Goal: Check status: Check status

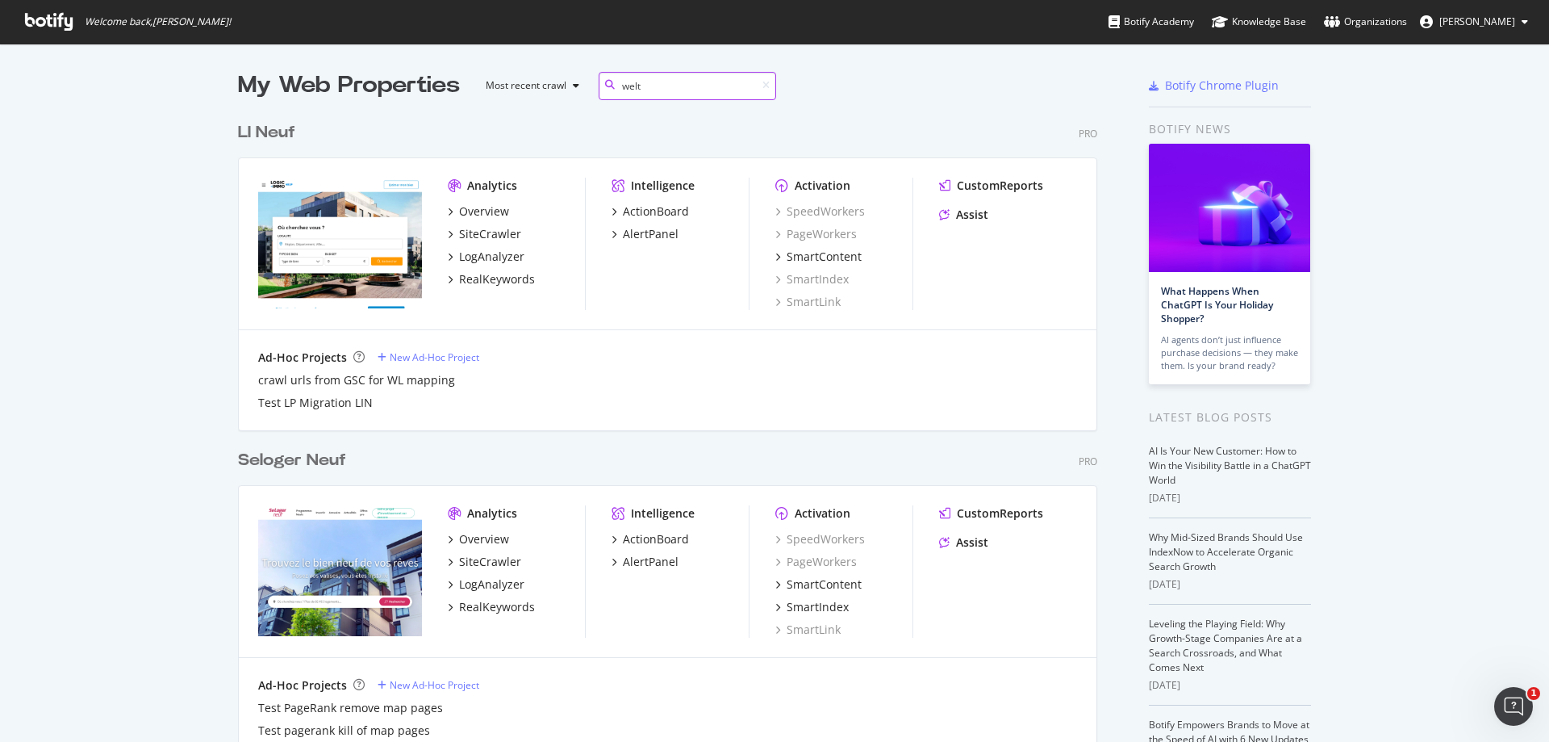
scroll to position [367, 860]
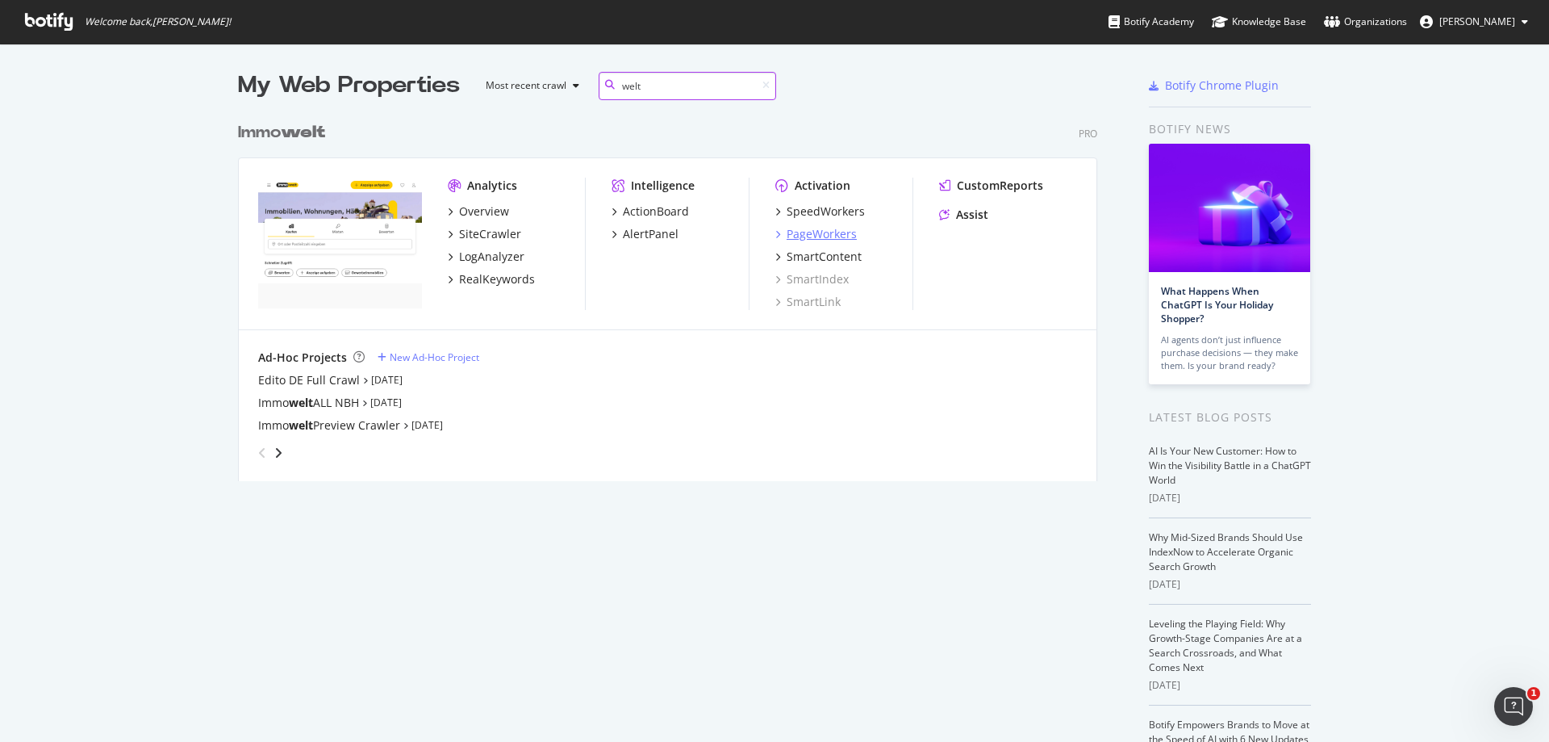
type input "welt"
click at [838, 237] on div "PageWorkers" at bounding box center [822, 234] width 70 height 16
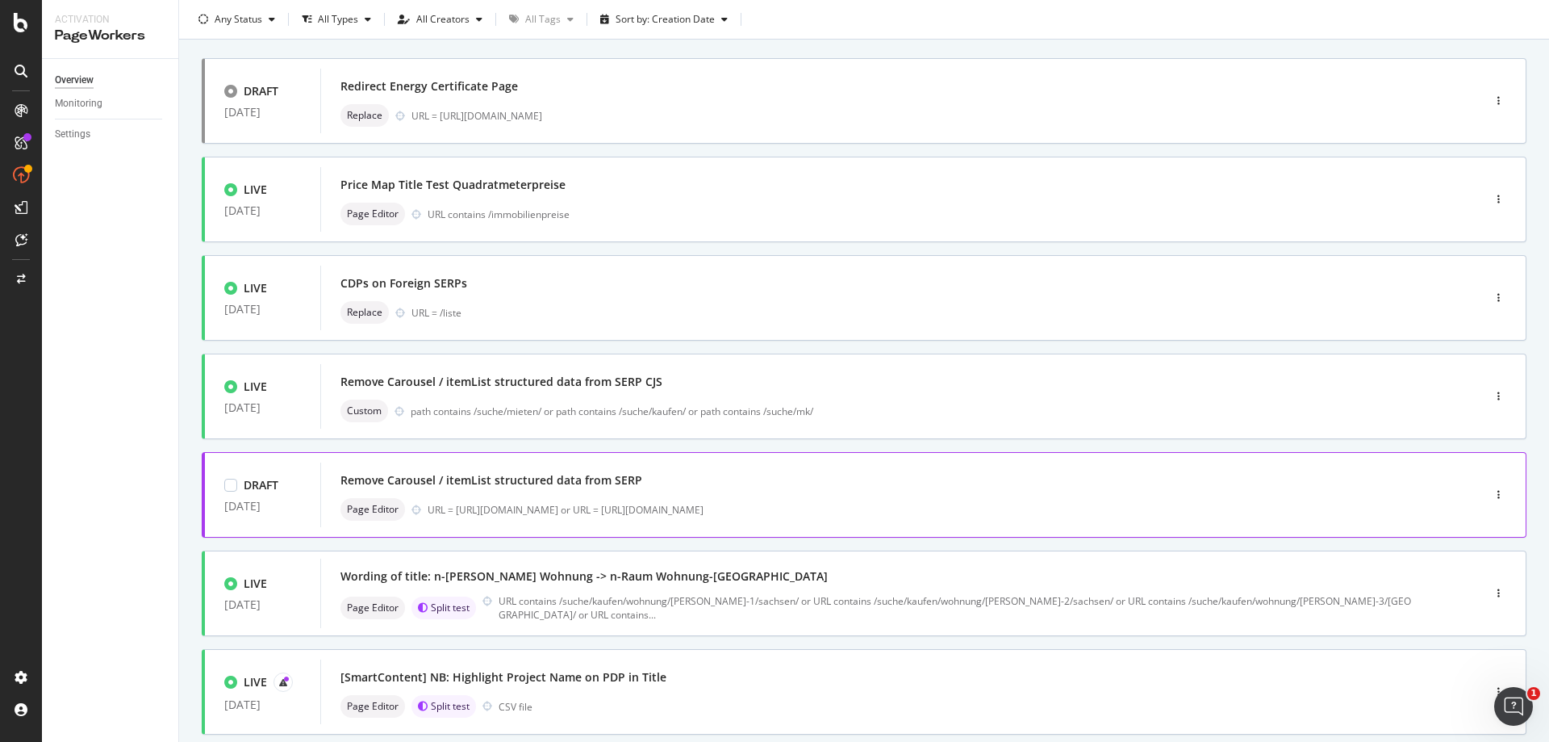
scroll to position [161, 0]
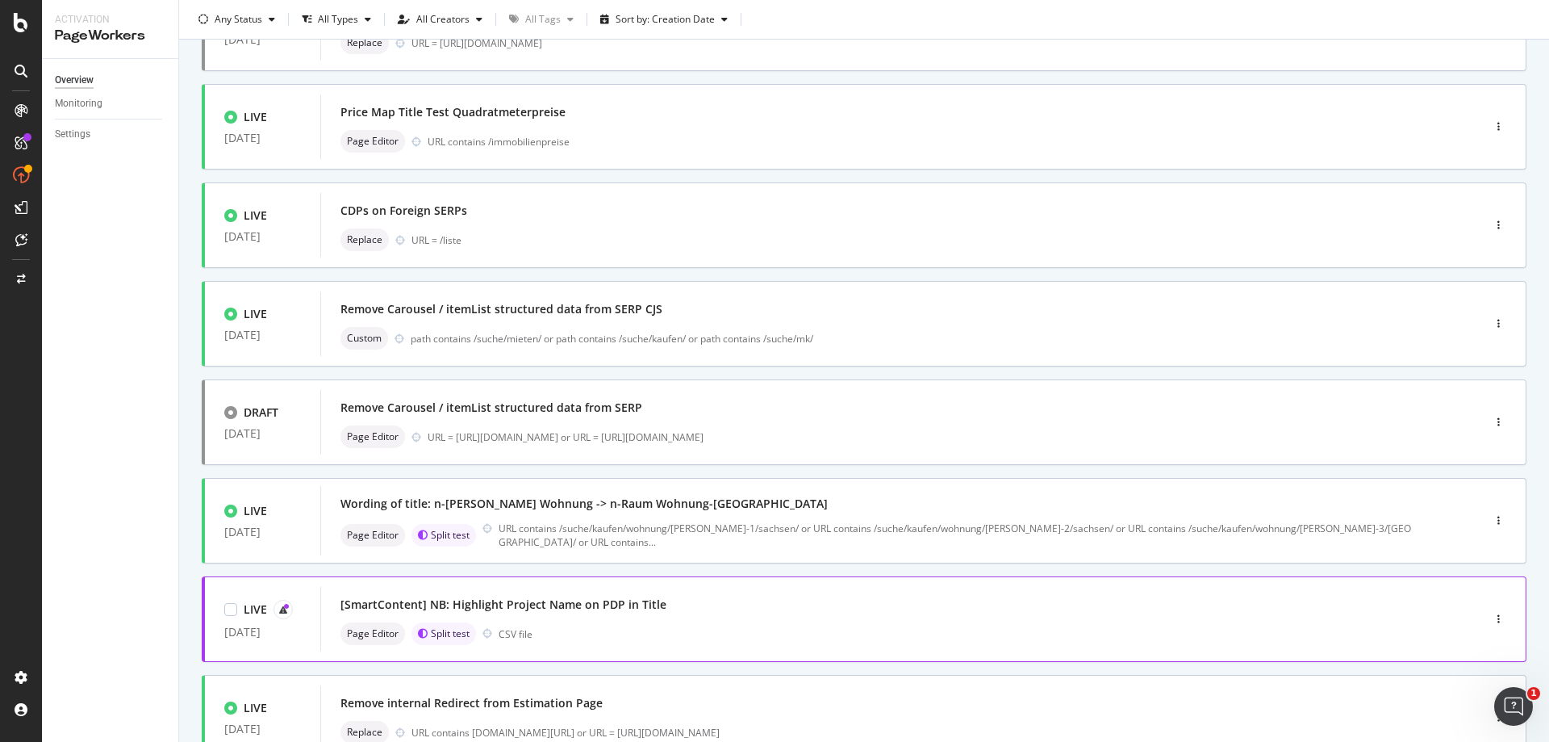
click at [753, 598] on div "[SmartContent] NB: Highlight Project Name on PDP in Title" at bounding box center [877, 604] width 1073 height 23
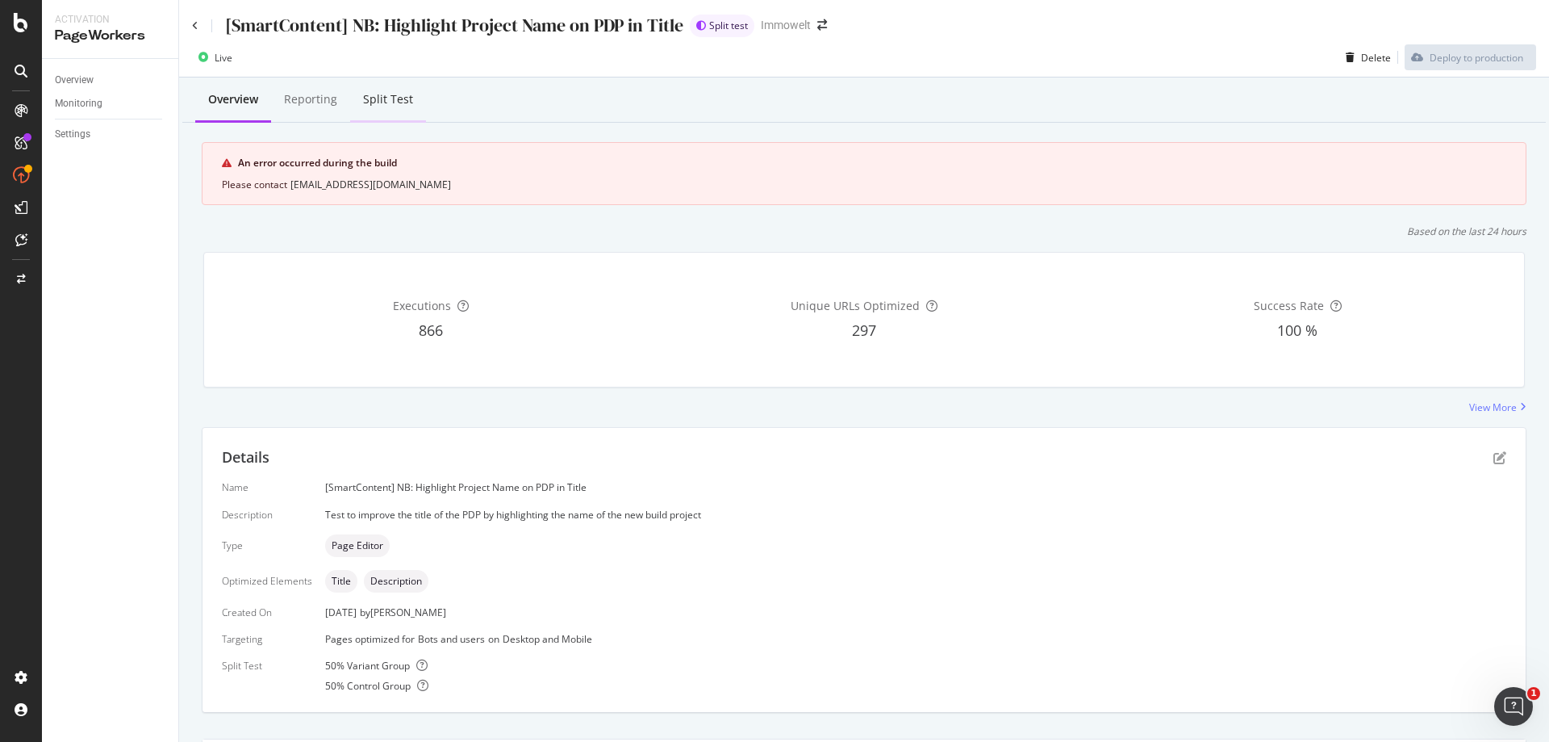
click at [397, 101] on div "Split Test" at bounding box center [388, 99] width 50 height 16
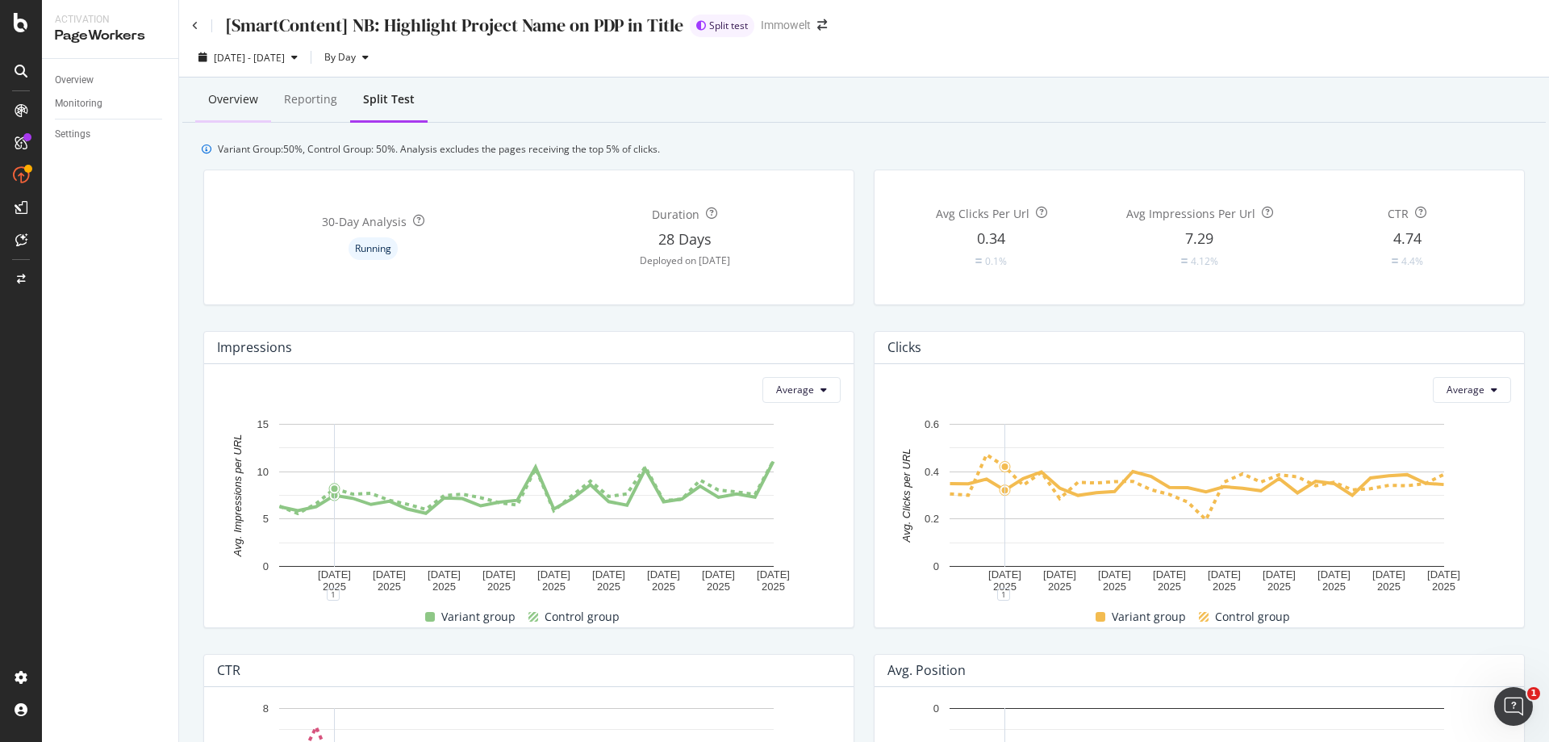
click at [217, 92] on div "Overview" at bounding box center [233, 99] width 50 height 16
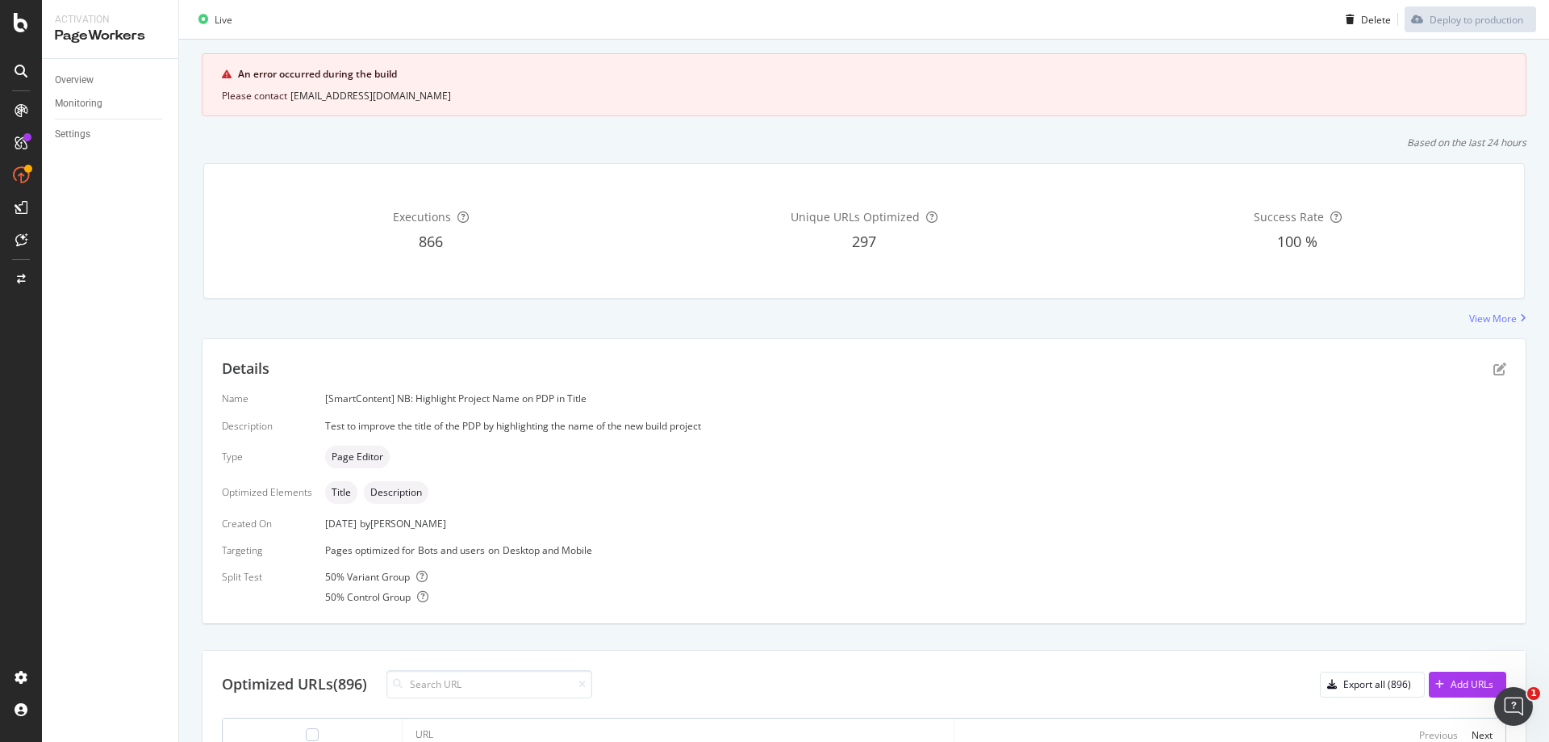
scroll to position [484, 0]
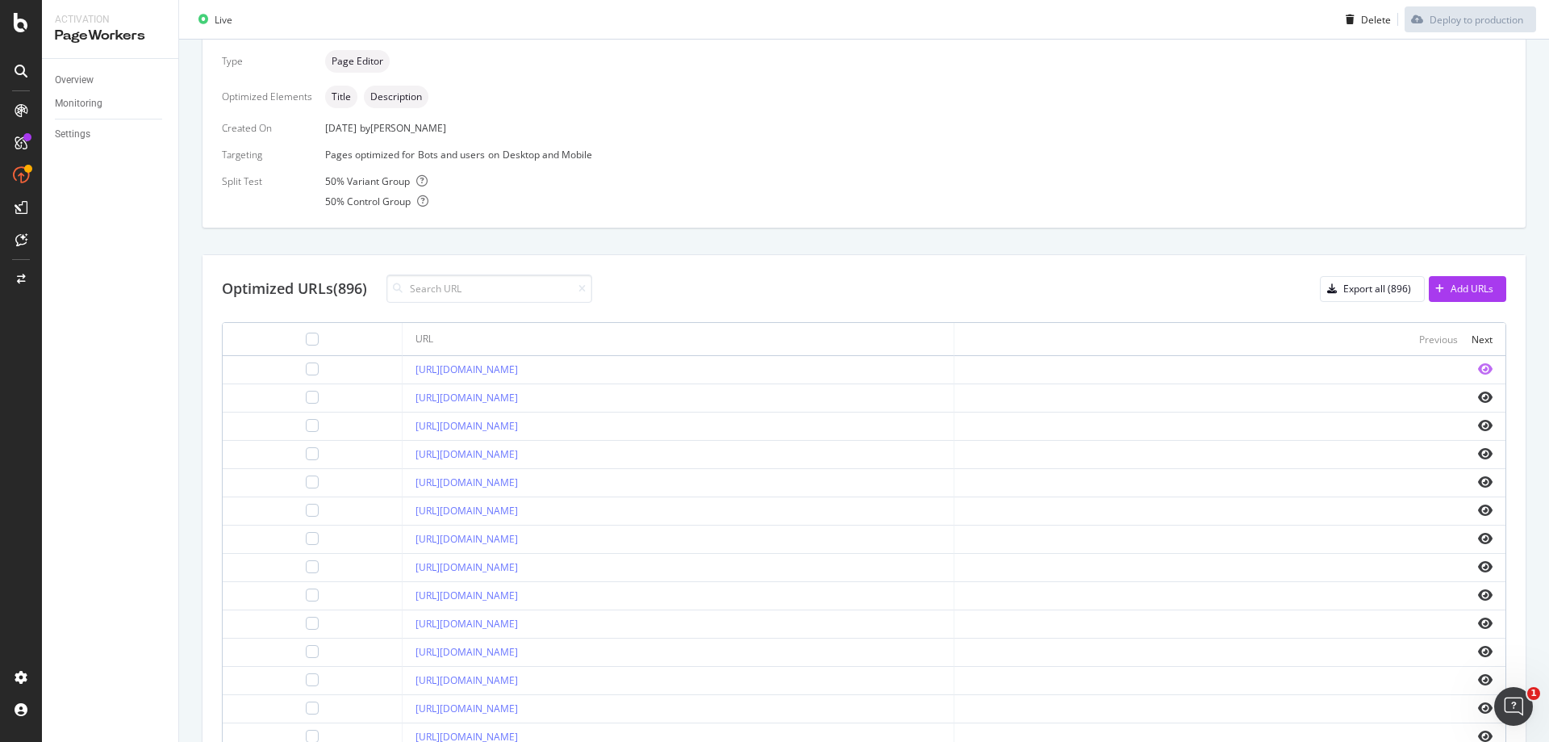
click at [1478, 370] on icon "eye" at bounding box center [1485, 368] width 15 height 13
click at [1478, 392] on icon "eye" at bounding box center [1485, 397] width 15 height 13
click at [1478, 424] on icon "eye" at bounding box center [1485, 425] width 15 height 13
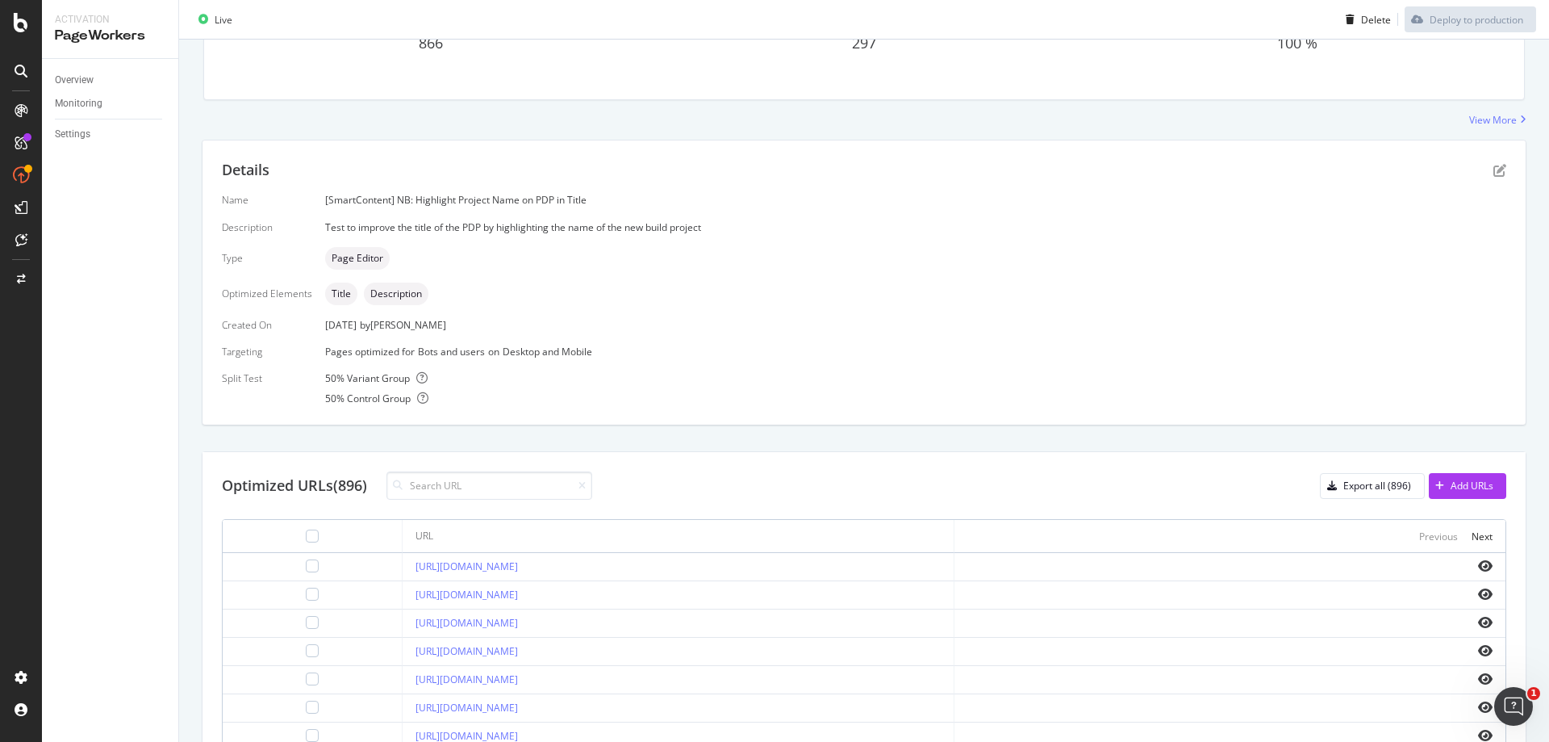
scroll to position [0, 0]
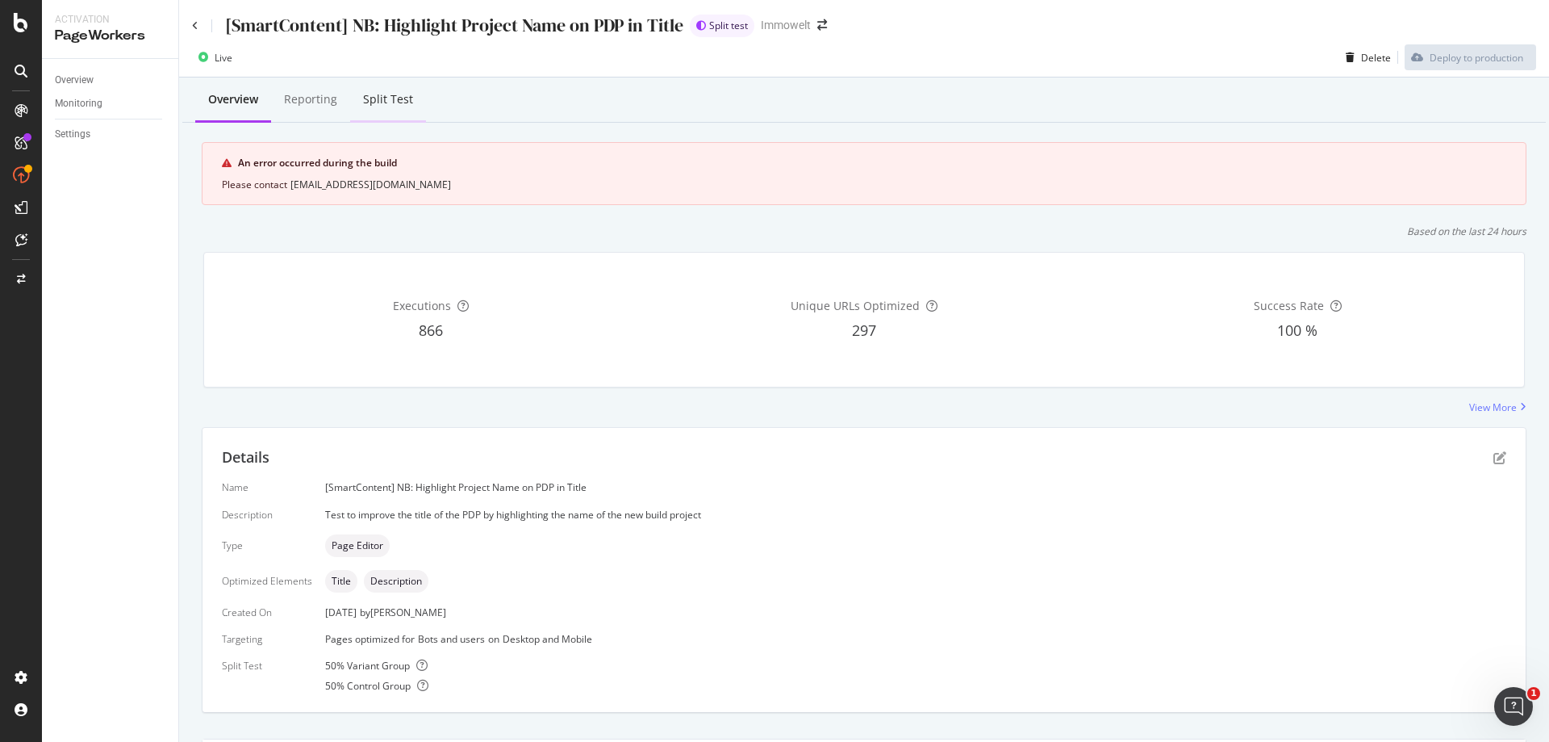
click at [397, 100] on div "Split Test" at bounding box center [388, 99] width 50 height 16
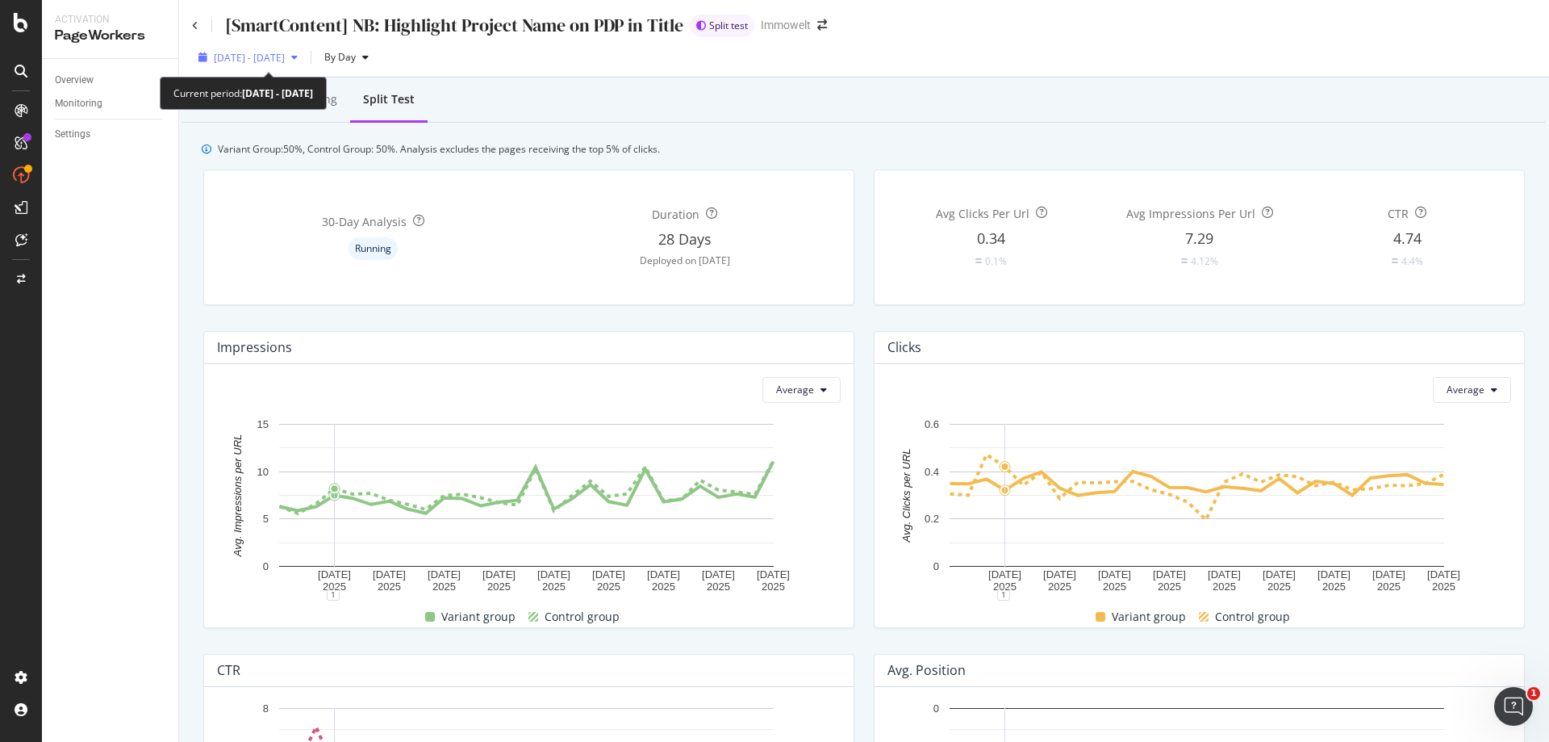
click at [285, 54] on span "[DATE] - [DATE]" at bounding box center [249, 58] width 71 height 14
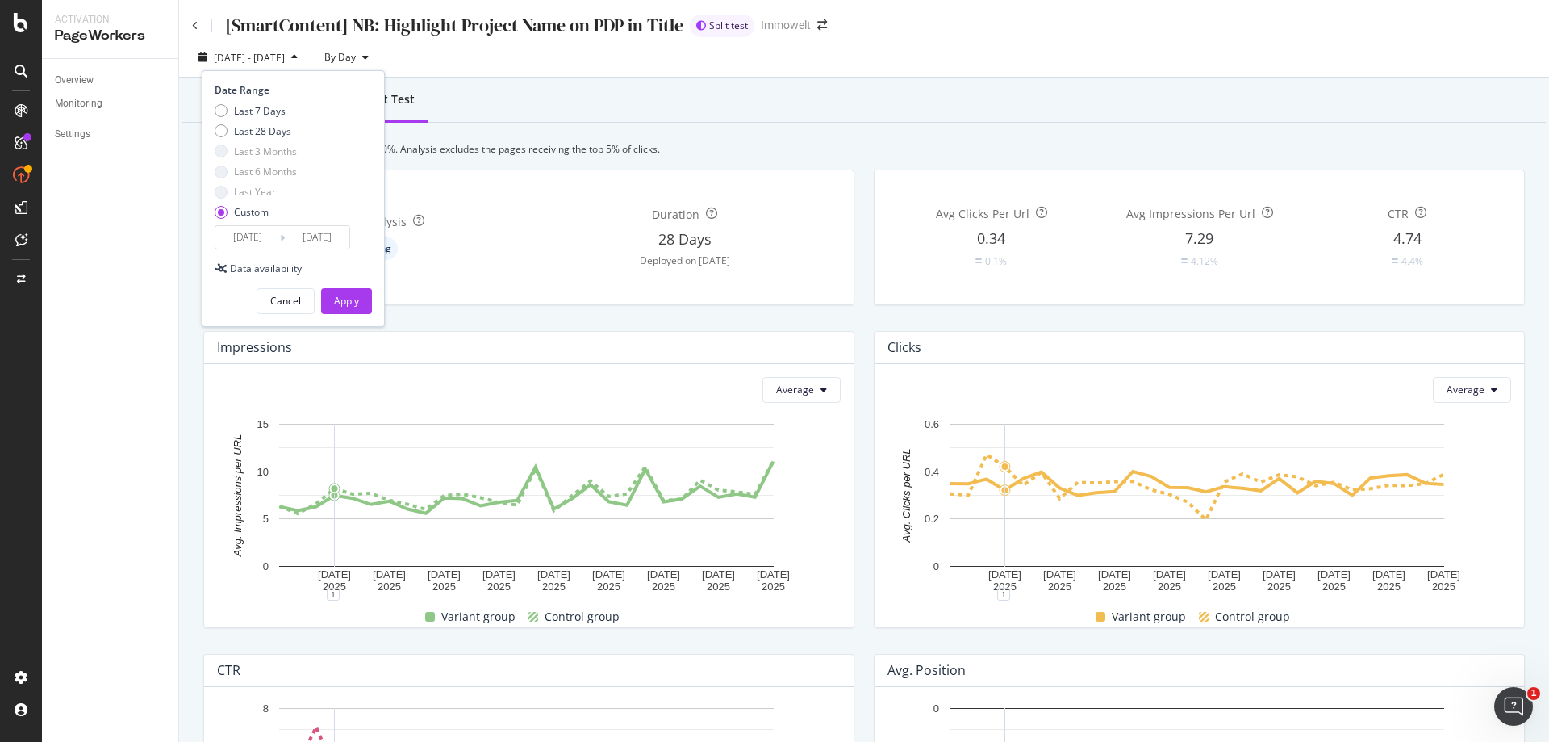
click at [247, 232] on input "[DATE]" at bounding box center [247, 237] width 65 height 23
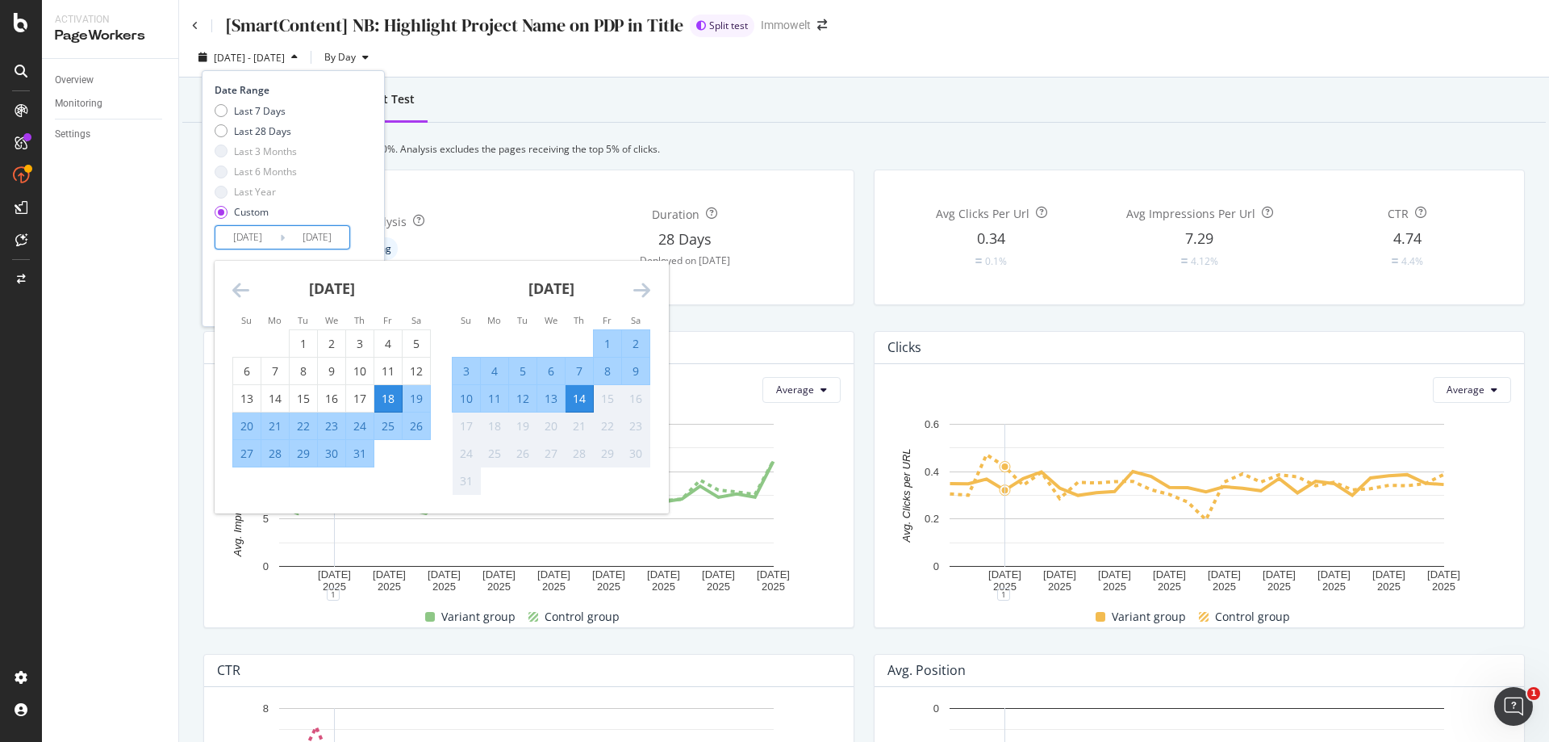
click at [278, 425] on div "21" at bounding box center [274, 426] width 27 height 16
type input "[DATE]"
click at [360, 181] on div "Last 7 Days Last 28 Days Last 3 Months Last 6 Months Last Year Custom" at bounding box center [291, 165] width 153 height 122
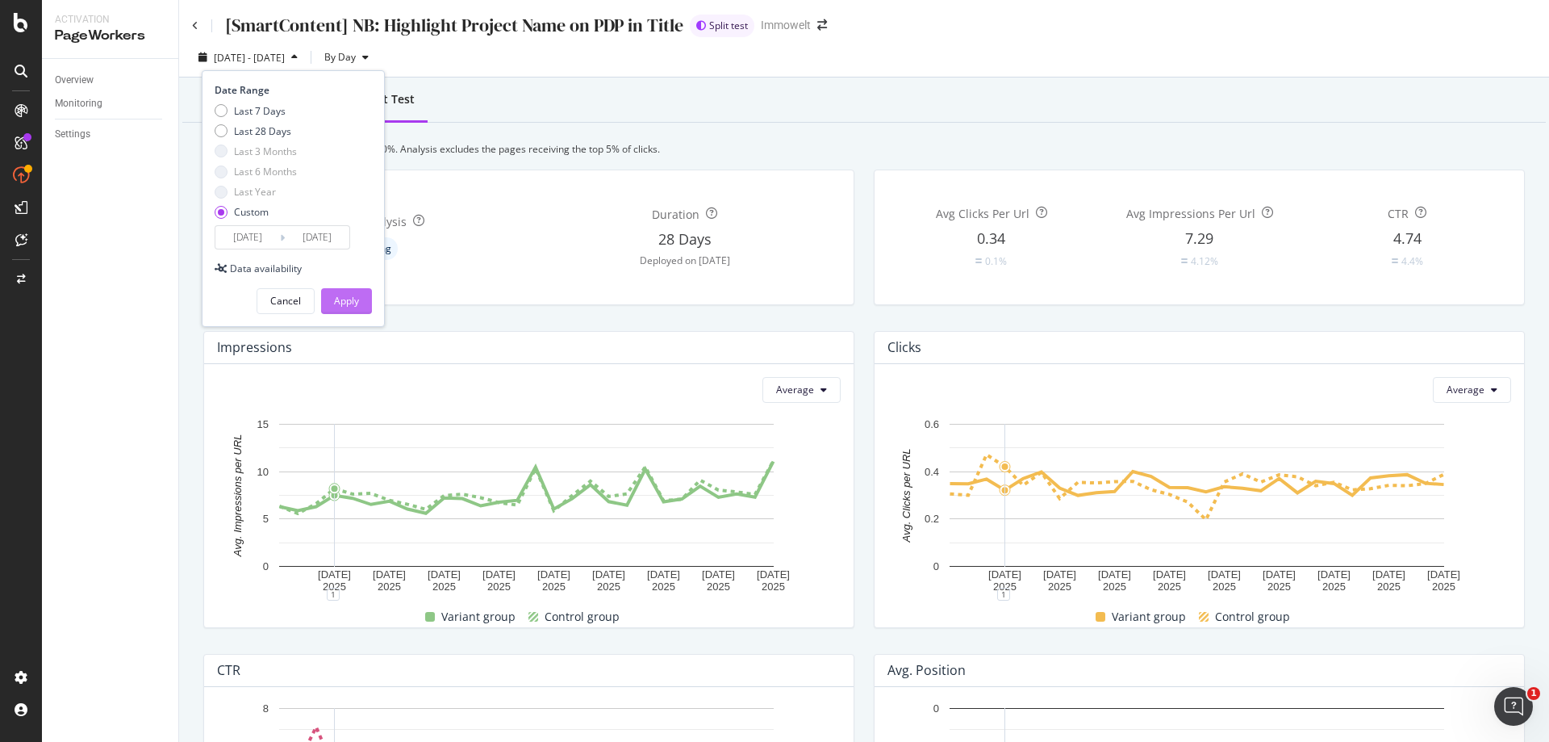
click at [359, 298] on button "Apply" at bounding box center [346, 301] width 51 height 26
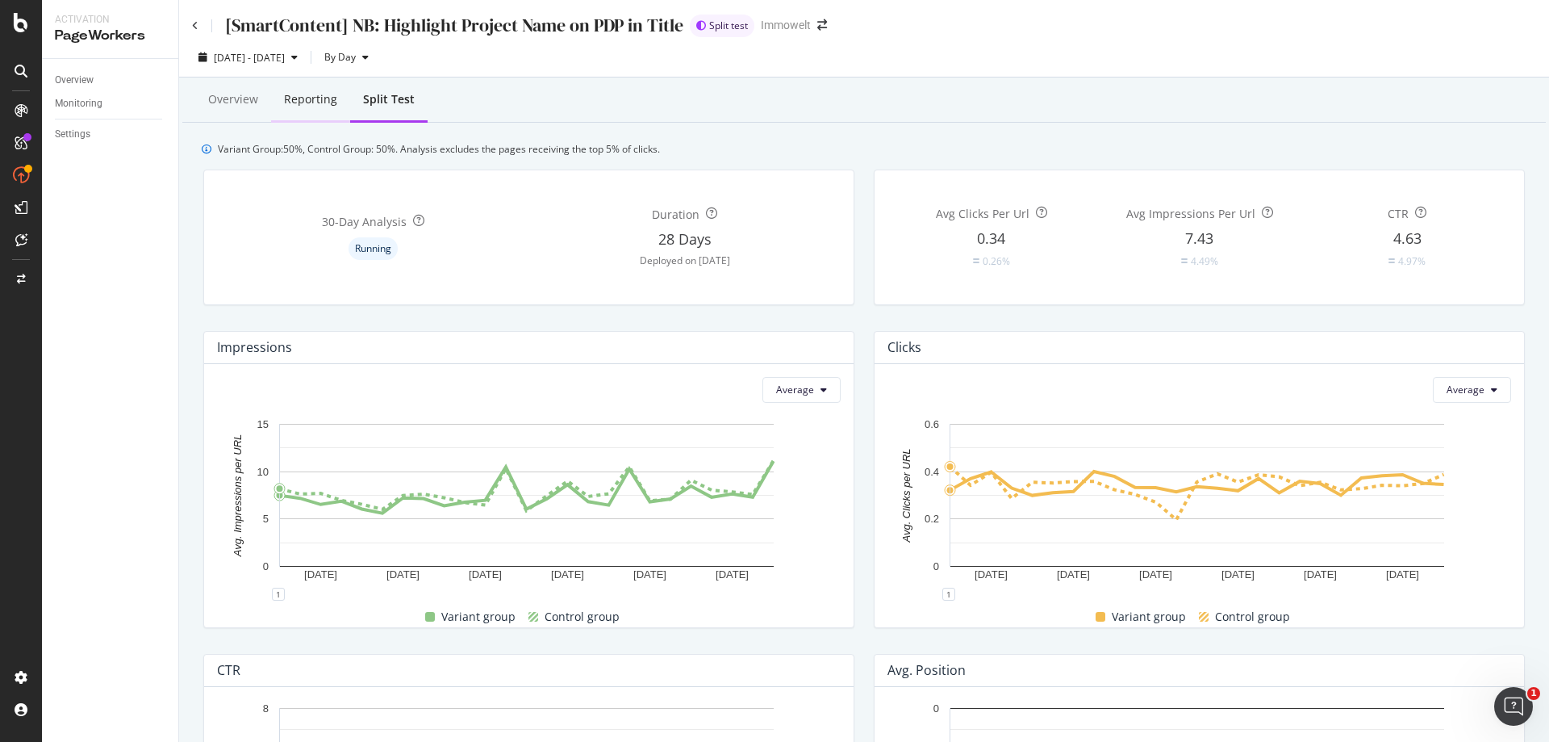
click at [308, 106] on div "Reporting" at bounding box center [310, 99] width 53 height 16
